Goal: Browse casually: Explore the website without a specific task or goal

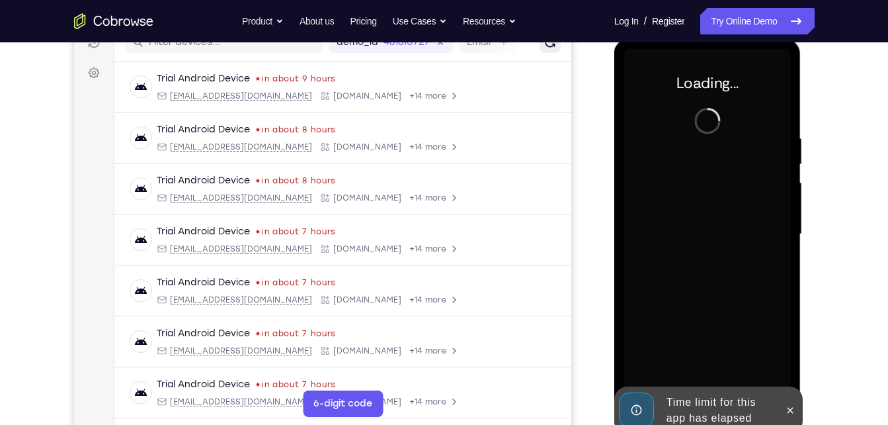
click at [539, 49] on button "Refresh" at bounding box center [549, 42] width 21 height 21
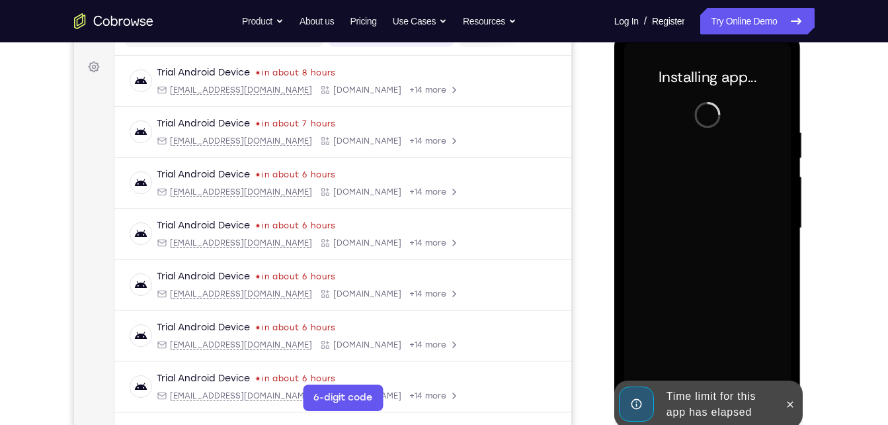
scroll to position [186, 0]
click at [785, 401] on icon at bounding box center [790, 403] width 11 height 11
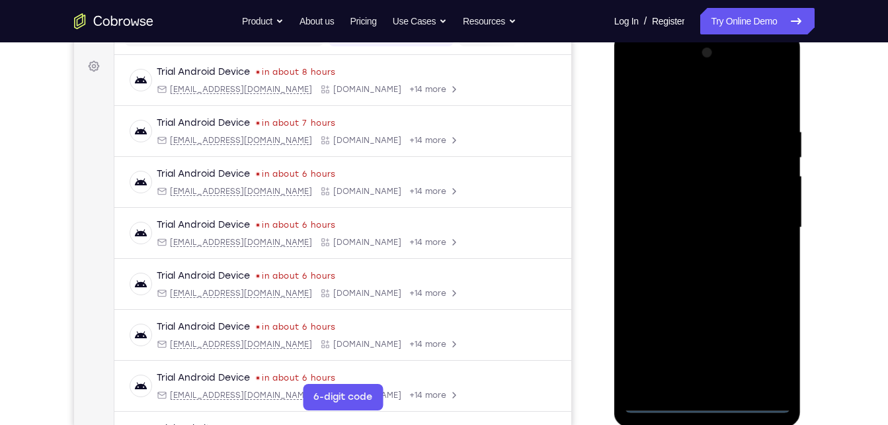
click at [708, 407] on div at bounding box center [707, 227] width 167 height 370
click at [765, 350] on div at bounding box center [707, 227] width 167 height 370
click at [678, 107] on div at bounding box center [707, 227] width 167 height 370
click at [766, 218] on div at bounding box center [707, 227] width 167 height 370
click at [694, 248] on div at bounding box center [707, 227] width 167 height 370
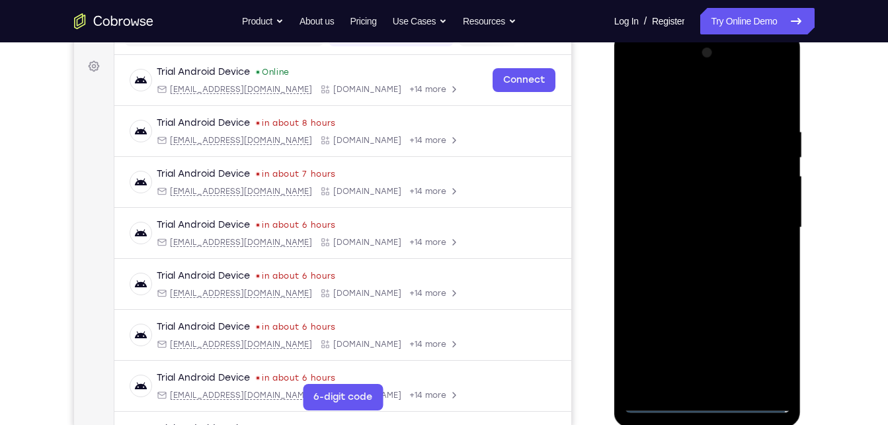
click at [703, 214] on div at bounding box center [707, 227] width 167 height 370
click at [684, 205] on div at bounding box center [707, 227] width 167 height 370
click at [677, 229] on div at bounding box center [707, 227] width 167 height 370
click at [675, 271] on div at bounding box center [707, 227] width 167 height 370
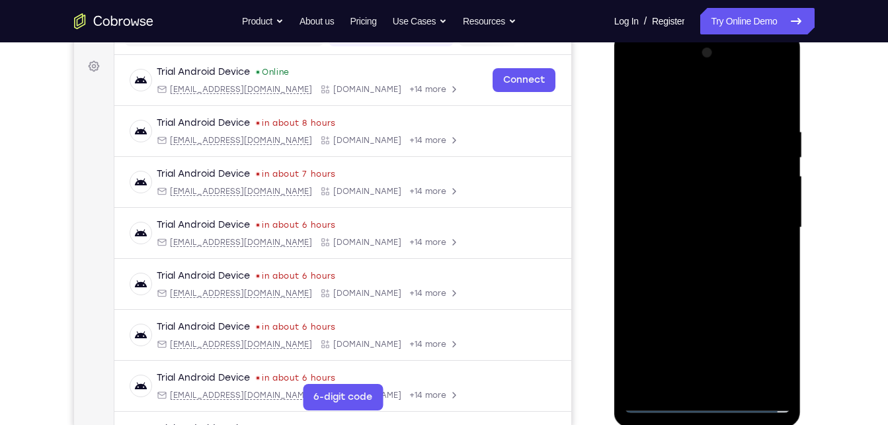
click at [675, 271] on div at bounding box center [707, 227] width 167 height 370
click at [702, 290] on div at bounding box center [707, 227] width 167 height 370
click at [740, 382] on div at bounding box center [707, 227] width 167 height 370
click at [705, 300] on div at bounding box center [707, 227] width 167 height 370
click at [686, 216] on div at bounding box center [707, 227] width 167 height 370
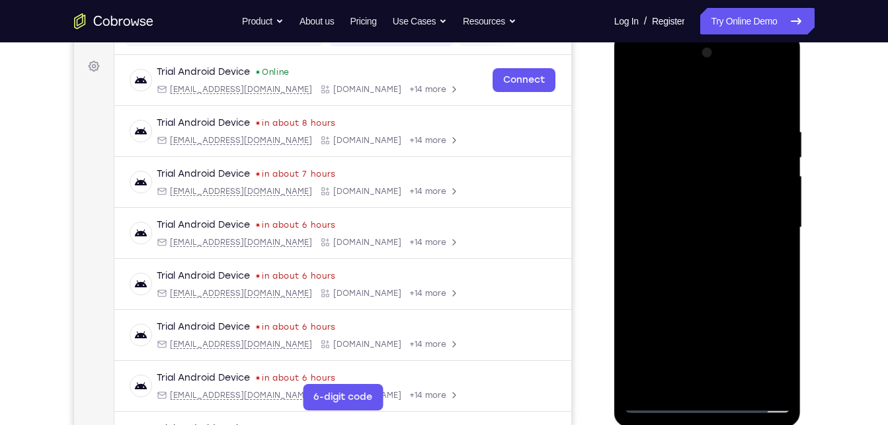
click at [681, 381] on div at bounding box center [707, 227] width 167 height 370
click at [675, 378] on div at bounding box center [707, 227] width 167 height 370
click at [696, 306] on div at bounding box center [707, 227] width 167 height 370
click at [771, 248] on div at bounding box center [707, 227] width 167 height 370
click at [630, 95] on div at bounding box center [707, 227] width 167 height 370
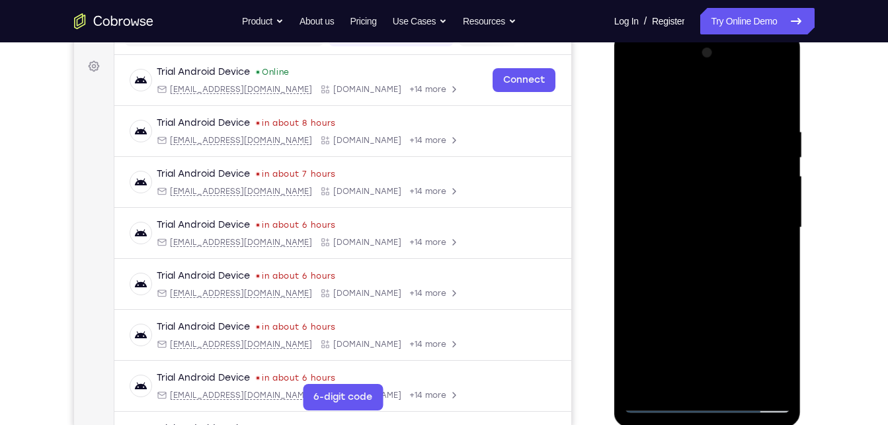
click at [632, 76] on div at bounding box center [707, 227] width 167 height 370
drag, startPoint x: 688, startPoint y: 192, endPoint x: 1084, endPoint y: 198, distance: 395.5
click at [688, 192] on div at bounding box center [707, 227] width 167 height 370
click at [695, 233] on div at bounding box center [707, 227] width 167 height 370
click at [684, 215] on div at bounding box center [707, 227] width 167 height 370
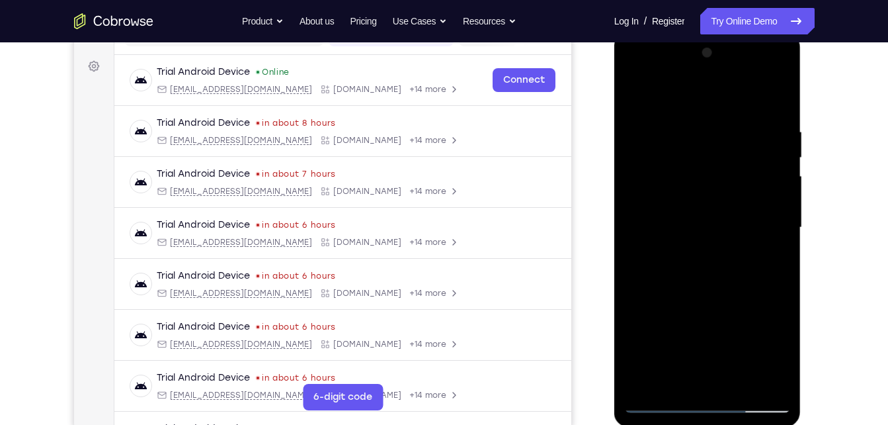
click at [682, 239] on div at bounding box center [707, 227] width 167 height 370
drag, startPoint x: 669, startPoint y: 103, endPoint x: 694, endPoint y: 57, distance: 53.0
click at [694, 57] on div at bounding box center [707, 227] width 167 height 370
drag, startPoint x: 675, startPoint y: 279, endPoint x: 694, endPoint y: 154, distance: 126.6
click at [694, 154] on div at bounding box center [707, 227] width 167 height 370
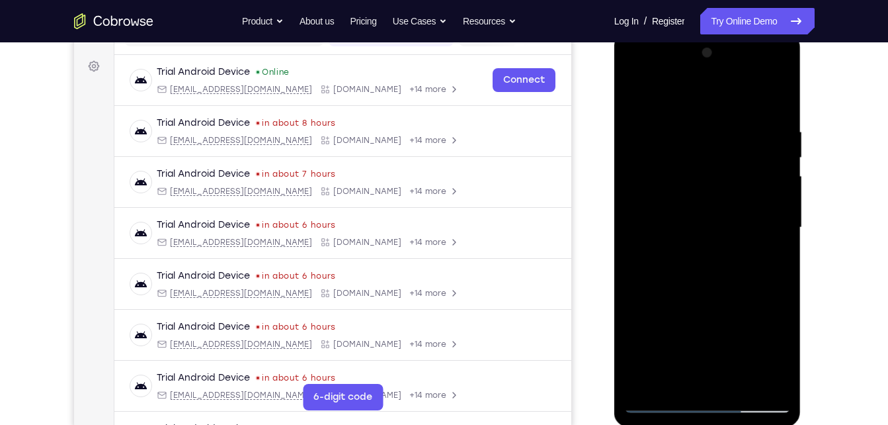
drag, startPoint x: 734, startPoint y: 321, endPoint x: 753, endPoint y: 253, distance: 70.8
click at [753, 253] on div at bounding box center [707, 227] width 167 height 370
click at [720, 379] on div at bounding box center [707, 227] width 167 height 370
click at [702, 283] on div at bounding box center [707, 227] width 167 height 370
drag, startPoint x: 668, startPoint y: 327, endPoint x: 706, endPoint y: 170, distance: 161.2
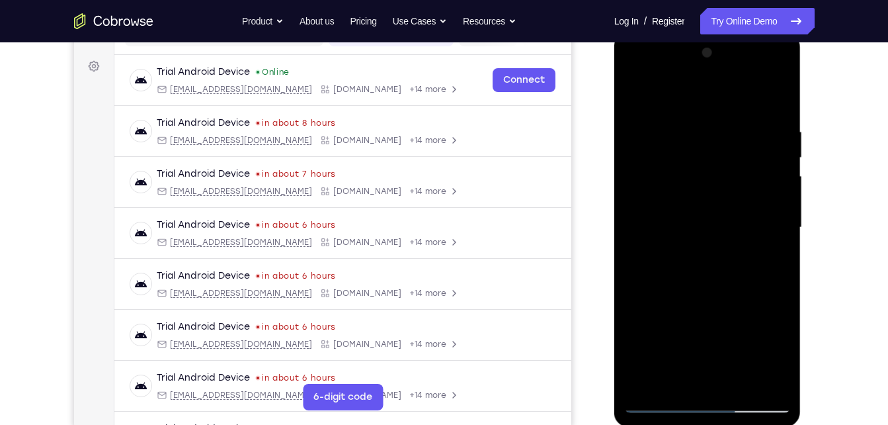
click at [706, 170] on div at bounding box center [707, 227] width 167 height 370
drag, startPoint x: 682, startPoint y: 323, endPoint x: 709, endPoint y: 173, distance: 152.5
click at [709, 173] on div at bounding box center [707, 227] width 167 height 370
drag, startPoint x: 681, startPoint y: 308, endPoint x: 723, endPoint y: 99, distance: 213.7
click at [723, 99] on div at bounding box center [707, 227] width 167 height 370
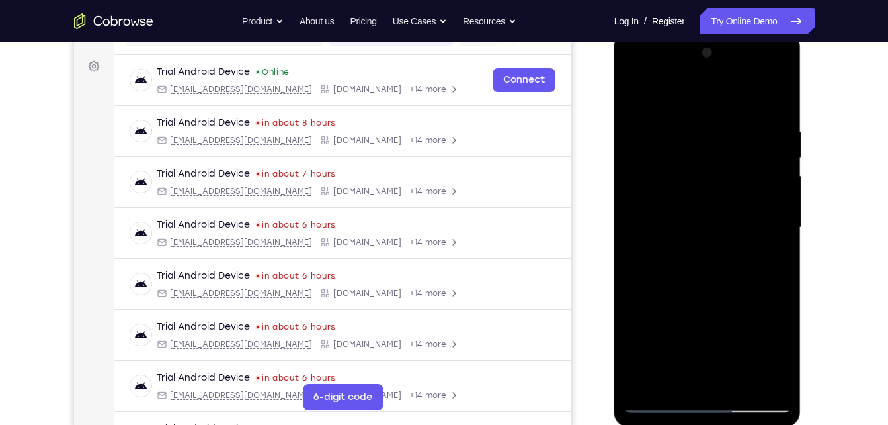
drag, startPoint x: 703, startPoint y: 111, endPoint x: 780, endPoint y: 458, distance: 355.6
click at [780, 424] on html "Online web based iOS Simulators and Android Emulators. Run iPhone, iPad, Mobile…" at bounding box center [708, 230] width 188 height 397
click at [706, 189] on div at bounding box center [707, 227] width 167 height 370
click at [733, 373] on div at bounding box center [707, 227] width 167 height 370
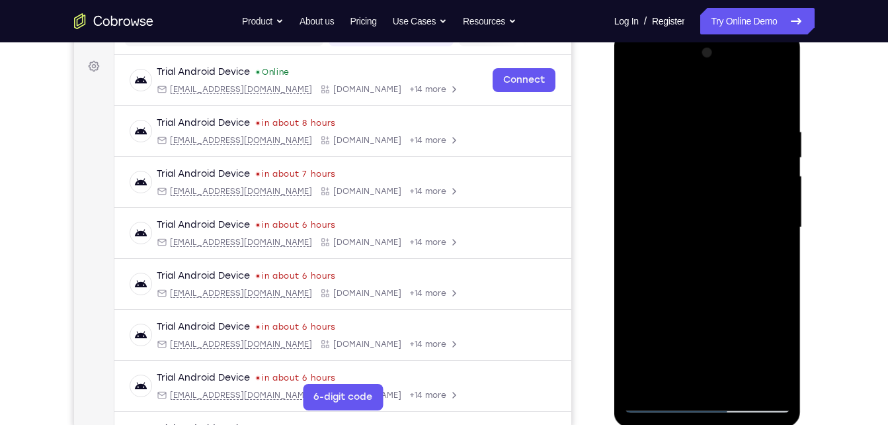
click at [784, 104] on div at bounding box center [707, 227] width 167 height 370
drag, startPoint x: 680, startPoint y: 277, endPoint x: 730, endPoint y: 112, distance: 172.2
click at [730, 112] on div at bounding box center [707, 227] width 167 height 370
drag, startPoint x: 687, startPoint y: 307, endPoint x: 762, endPoint y: 112, distance: 208.5
click at [762, 112] on div at bounding box center [707, 227] width 167 height 370
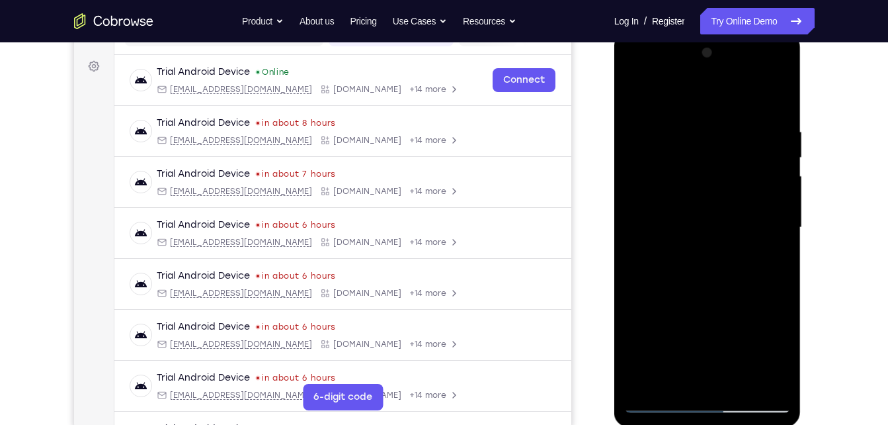
drag, startPoint x: 702, startPoint y: 302, endPoint x: 770, endPoint y: 65, distance: 247.2
click at [770, 65] on div at bounding box center [707, 227] width 167 height 370
drag, startPoint x: 720, startPoint y: 114, endPoint x: 827, endPoint y: 458, distance: 360.8
click at [803, 424] on html "Online web based iOS Simulators and Android Emulators. Run iPhone, iPad, Mobile…" at bounding box center [708, 230] width 188 height 397
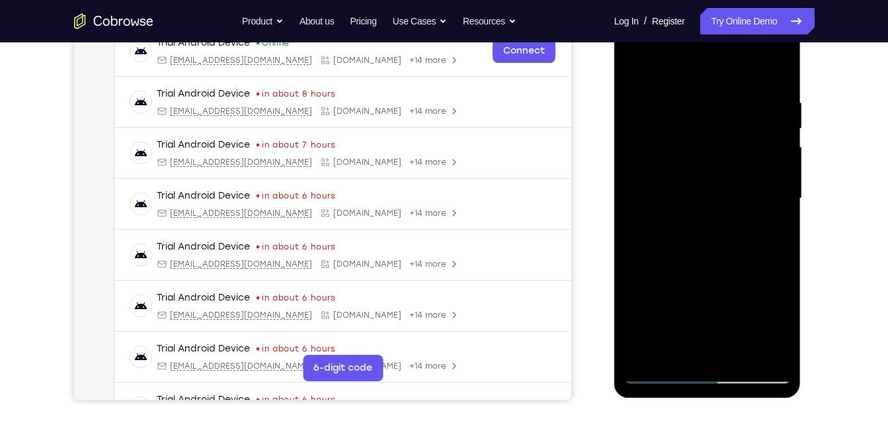
click at [701, 184] on div at bounding box center [707, 198] width 167 height 370
click at [683, 347] on div at bounding box center [707, 198] width 167 height 370
click at [693, 226] on div at bounding box center [707, 198] width 167 height 370
click at [780, 77] on div at bounding box center [707, 198] width 167 height 370
click at [749, 85] on div at bounding box center [707, 198] width 167 height 370
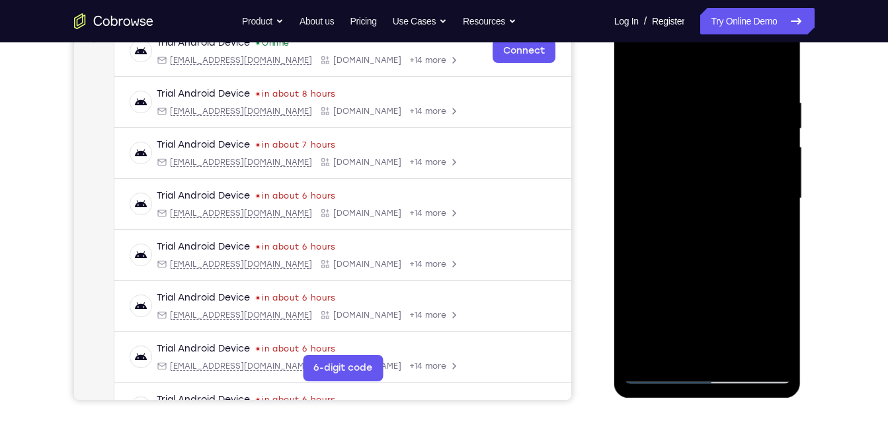
click at [632, 42] on div at bounding box center [707, 198] width 167 height 370
click at [649, 168] on div at bounding box center [707, 198] width 167 height 370
click at [679, 352] on div at bounding box center [707, 198] width 167 height 370
click at [692, 69] on div at bounding box center [707, 198] width 167 height 370
click at [772, 69] on div at bounding box center [707, 198] width 167 height 370
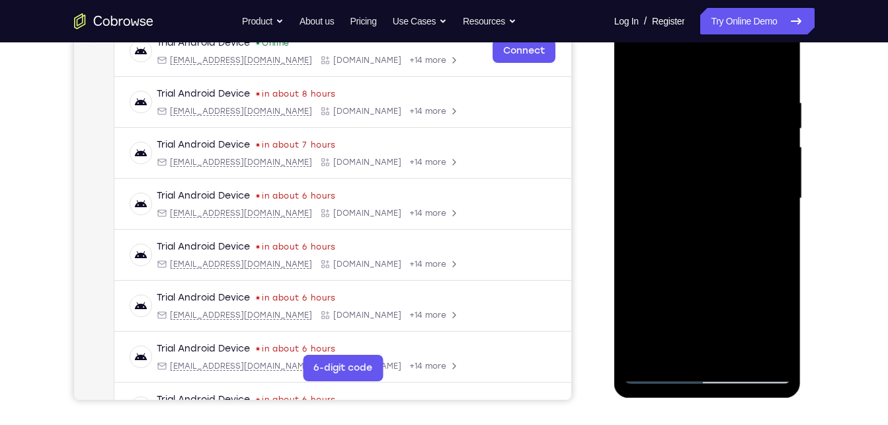
click at [649, 355] on div at bounding box center [707, 198] width 167 height 370
click at [733, 352] on div at bounding box center [707, 198] width 167 height 370
